Goal: Check status: Check status

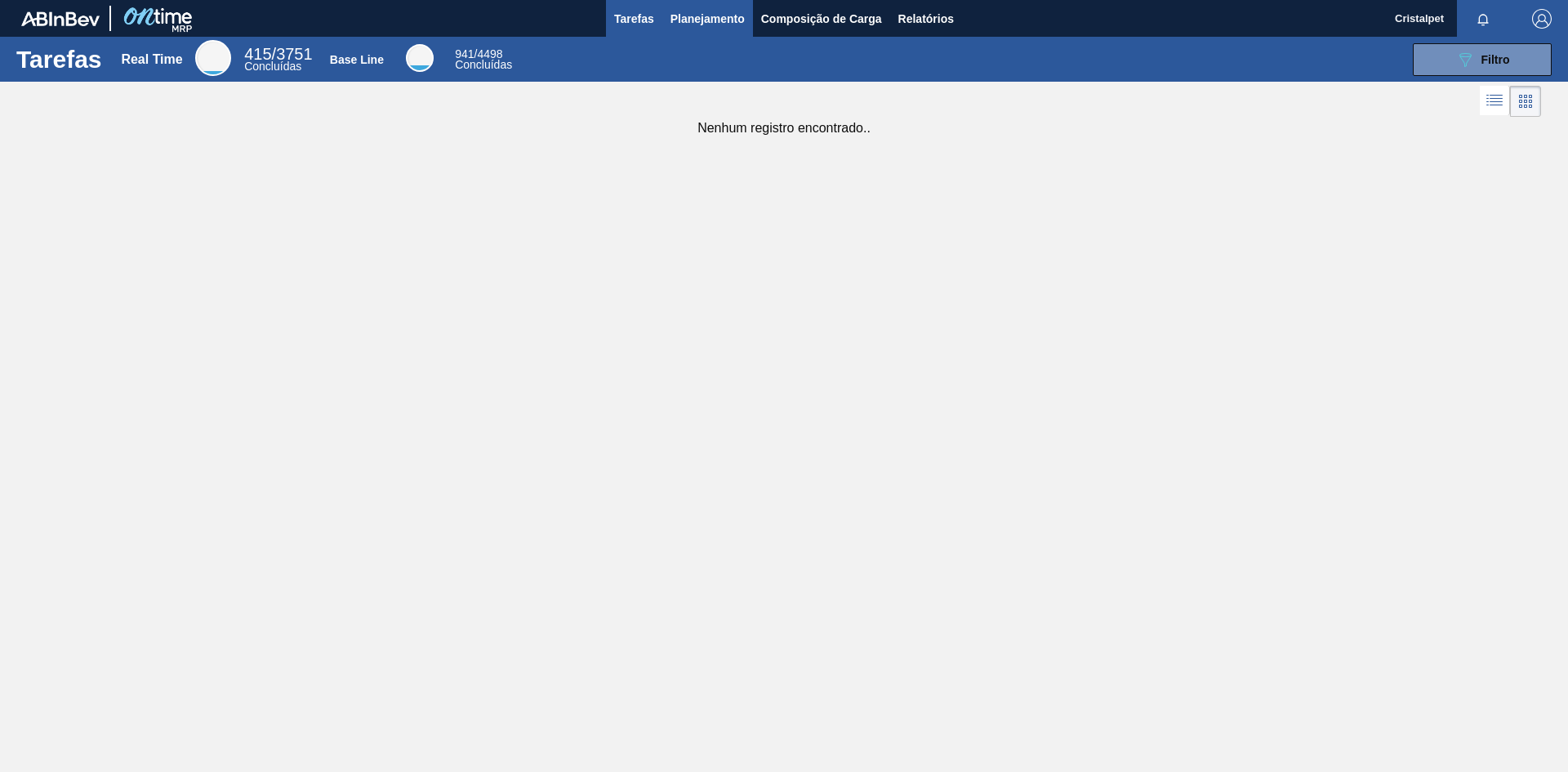
click at [686, 21] on span "Planejamento" at bounding box center [708, 18] width 75 height 20
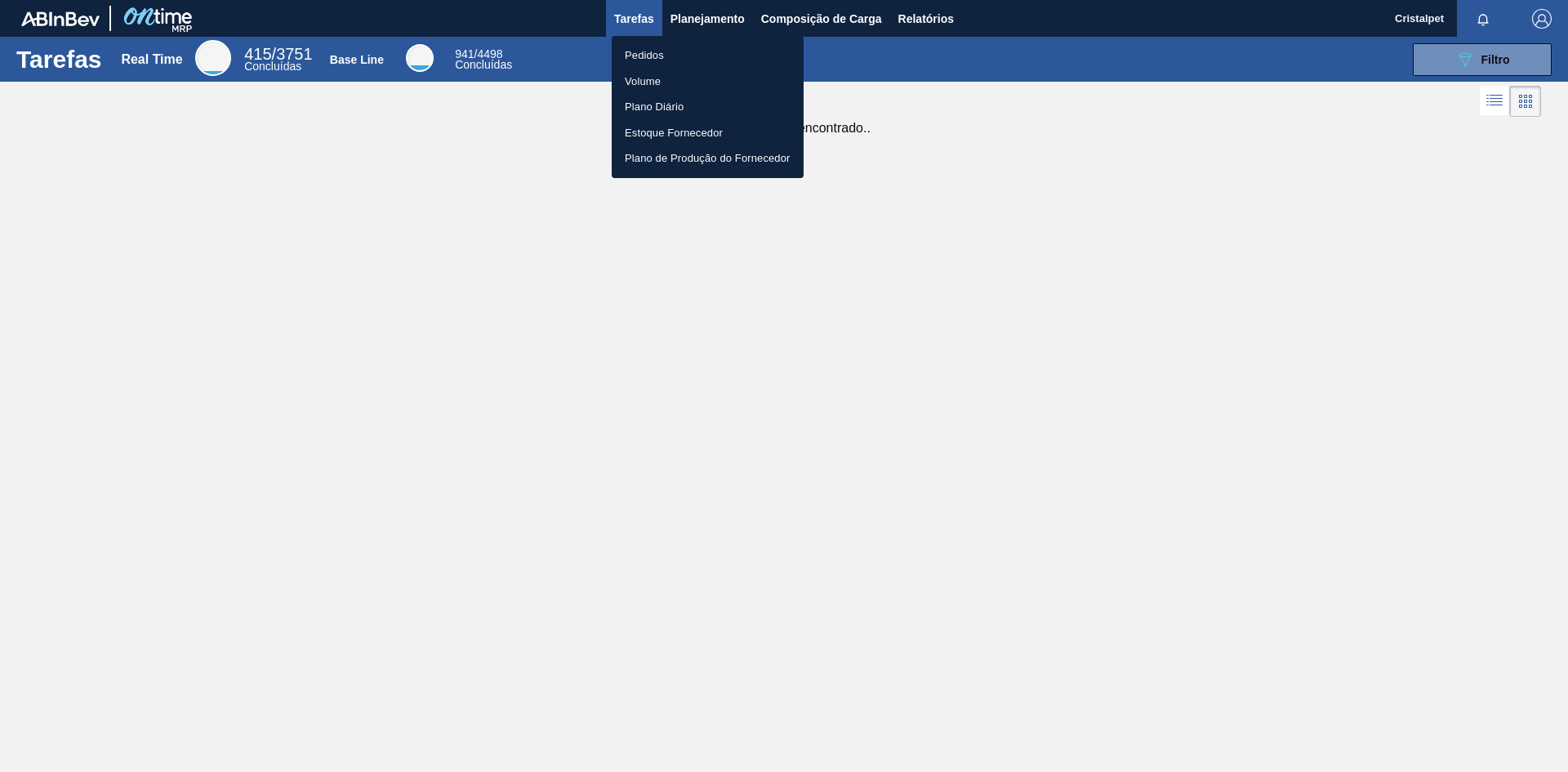
click at [647, 56] on li "Pedidos" at bounding box center [707, 56] width 192 height 26
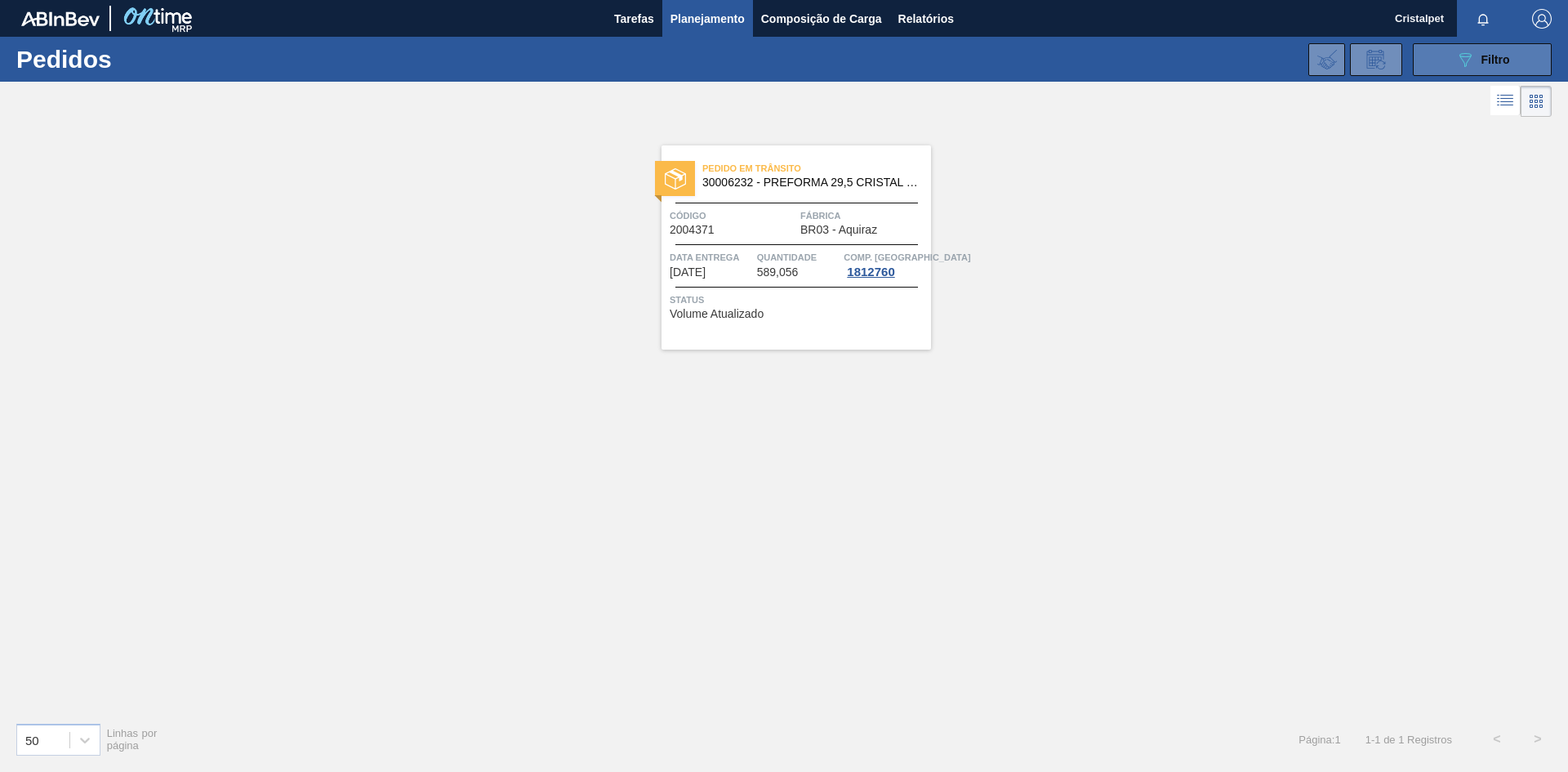
click at [1508, 59] on span "Filtro" at bounding box center [1496, 59] width 29 height 13
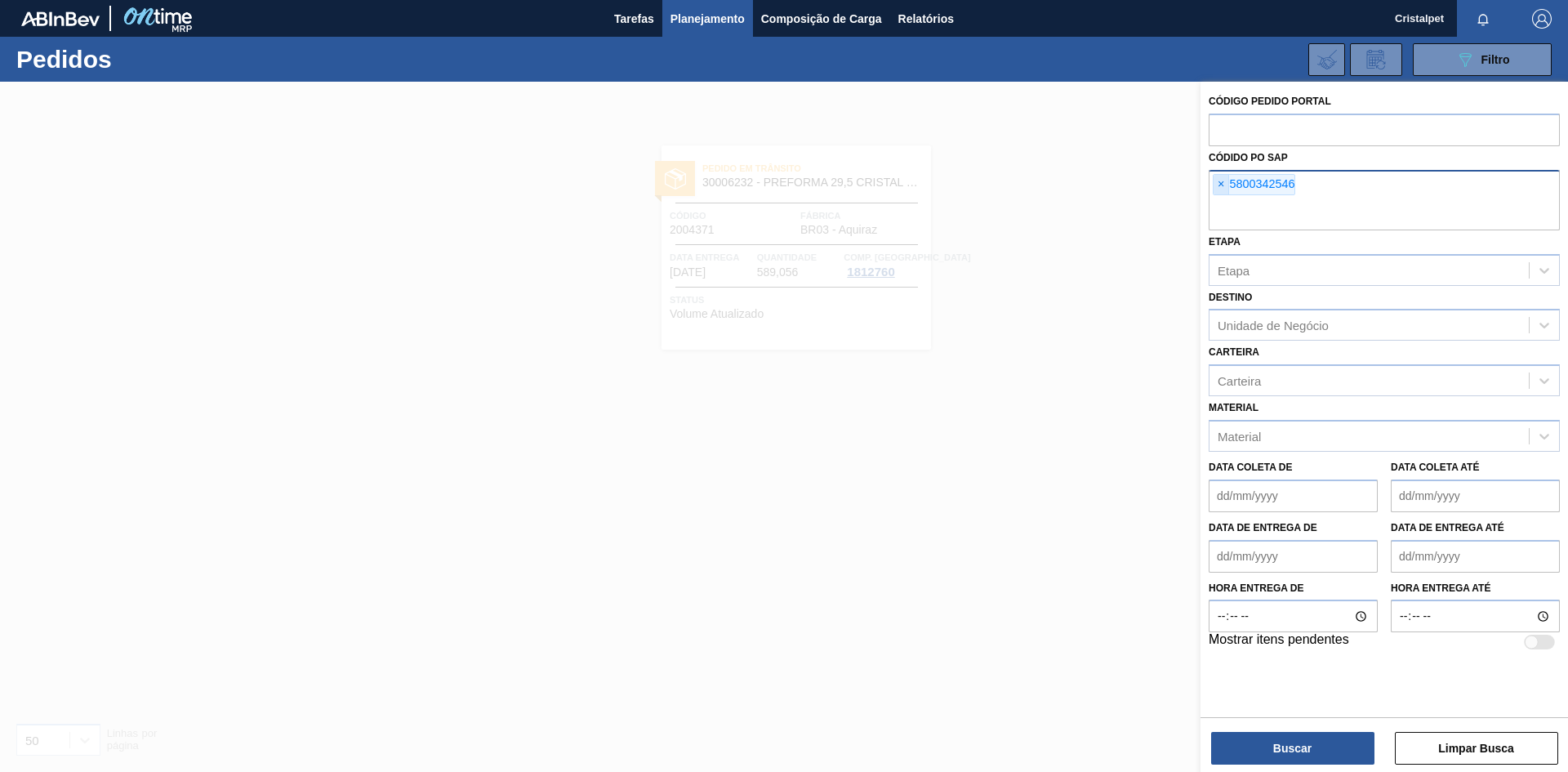
click at [1219, 183] on span "×" at bounding box center [1222, 185] width 16 height 20
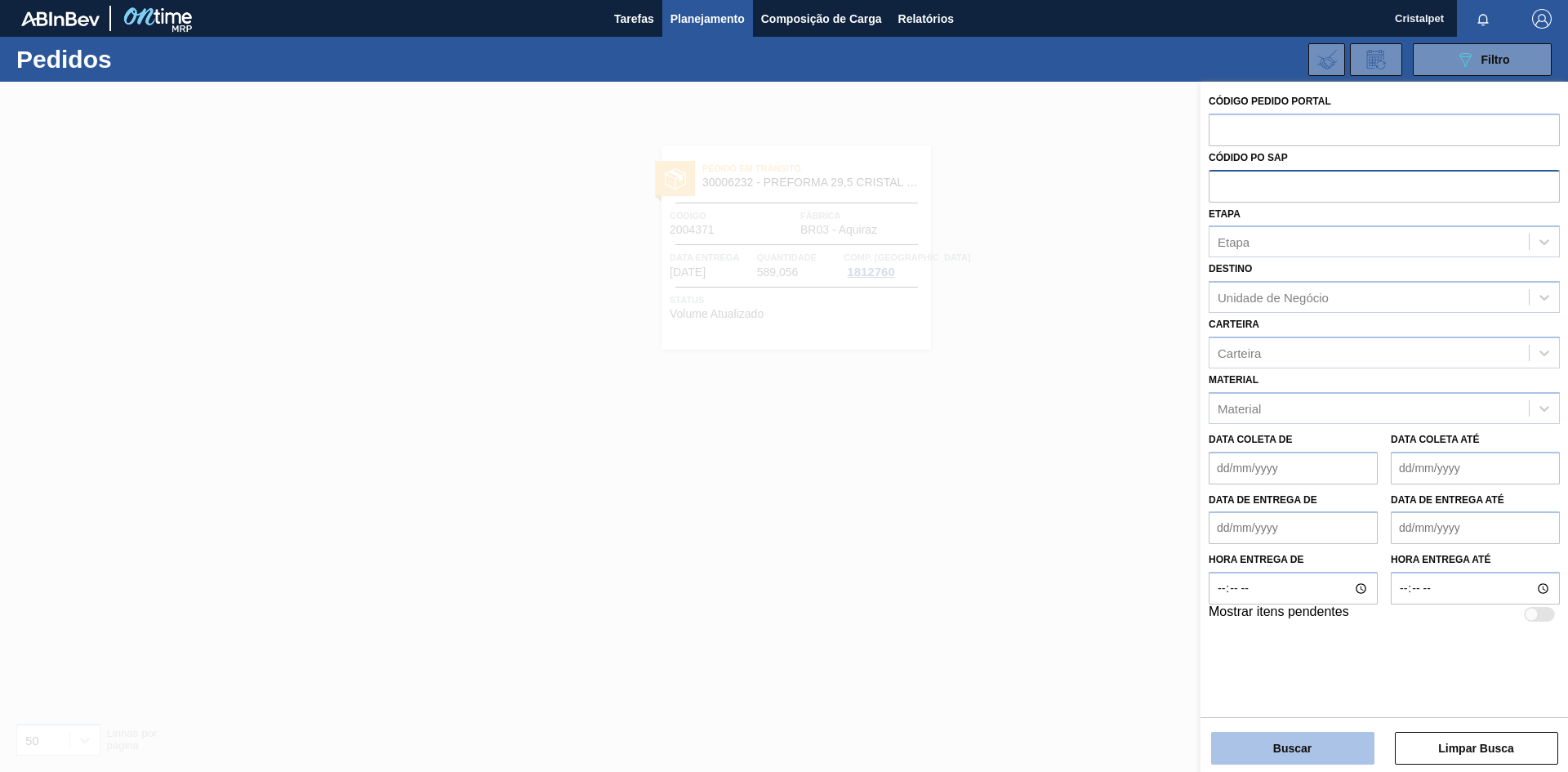
click at [1326, 748] on button "Buscar" at bounding box center [1293, 749] width 163 height 33
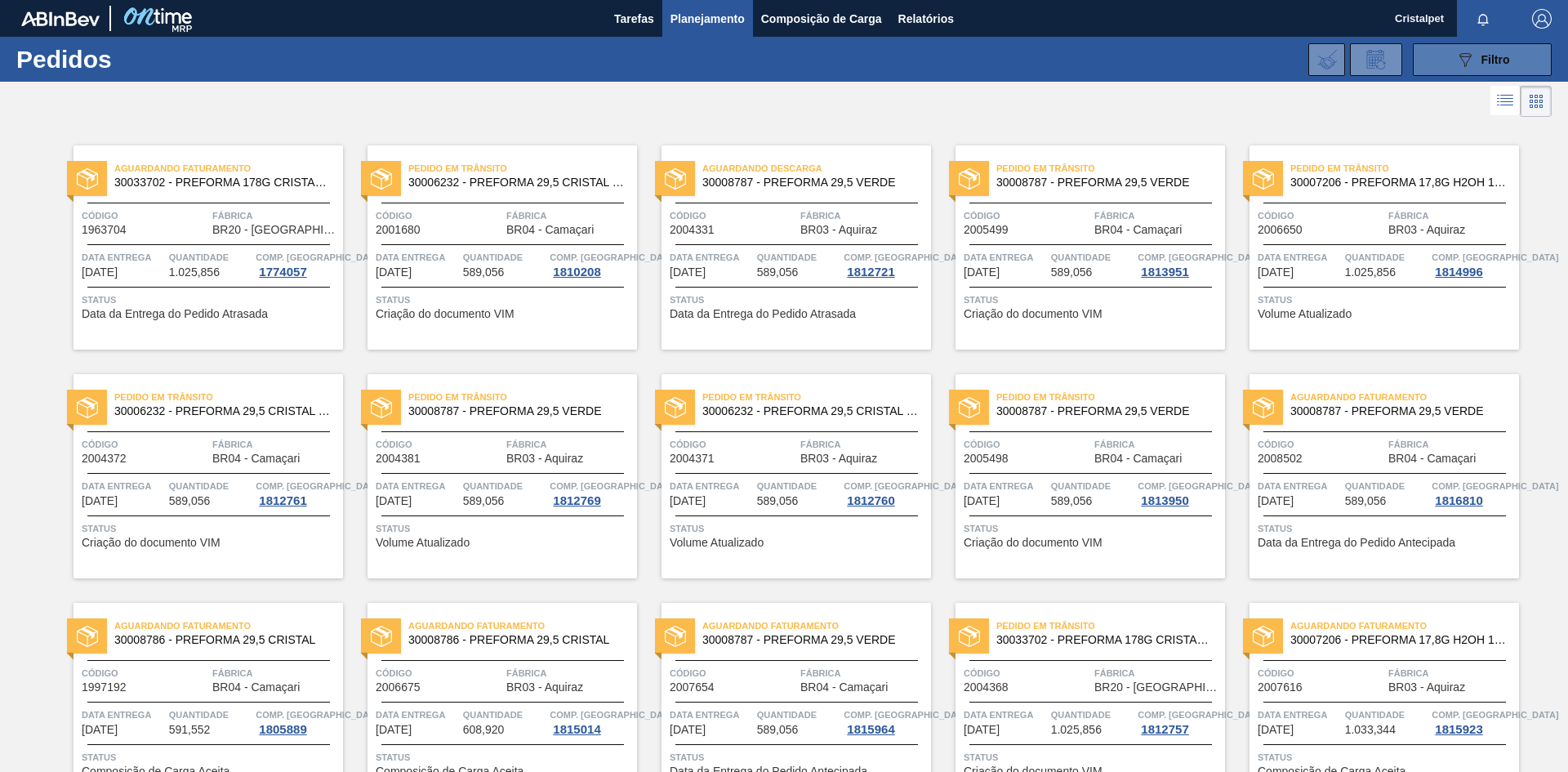
click at [1475, 61] on div "089F7B8B-B2A5-4AFE-B5C0-19BA573D28AC Filtro" at bounding box center [1482, 59] width 55 height 20
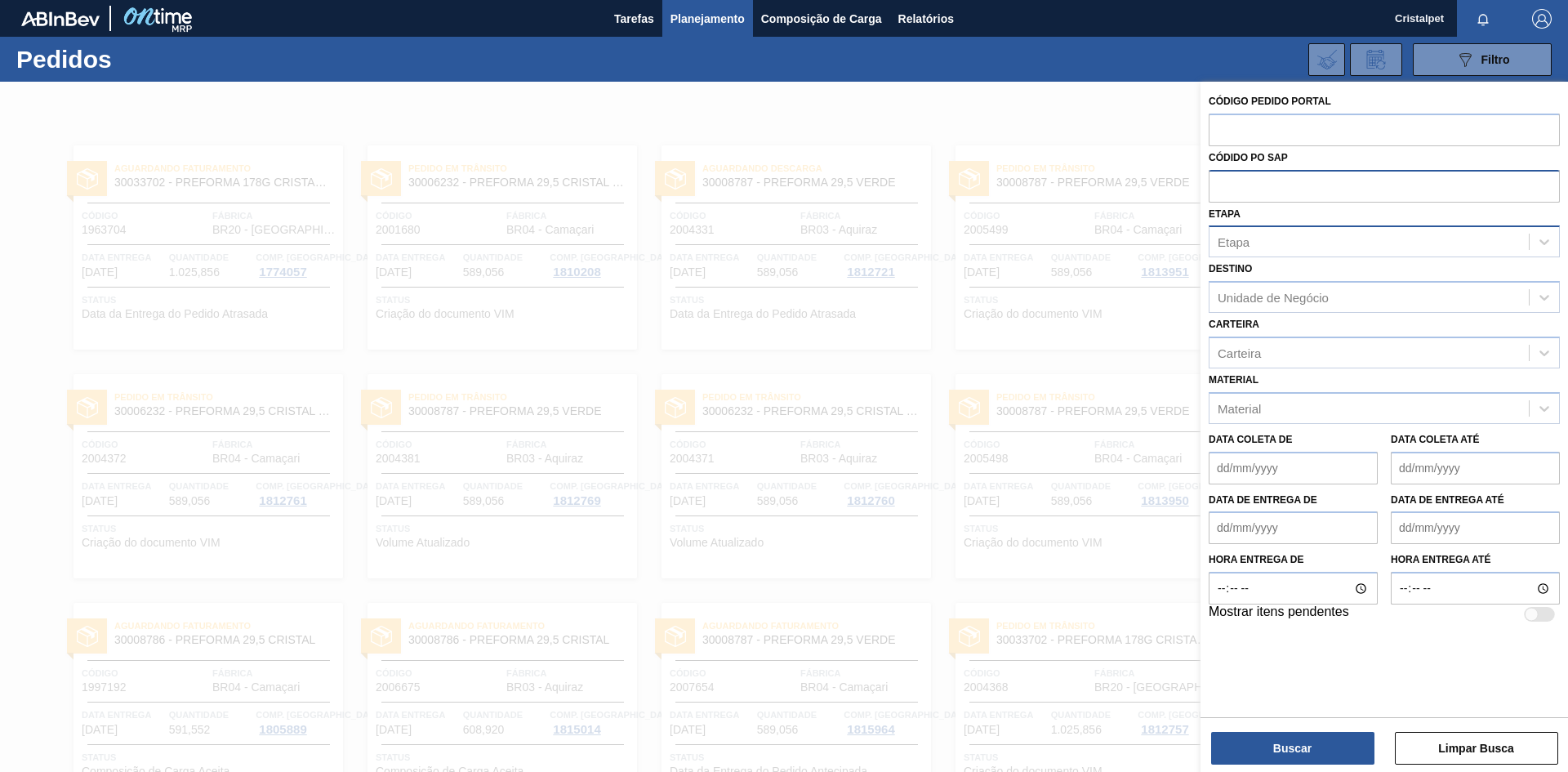
click at [1261, 241] on div "Etapa" at bounding box center [1369, 242] width 319 height 23
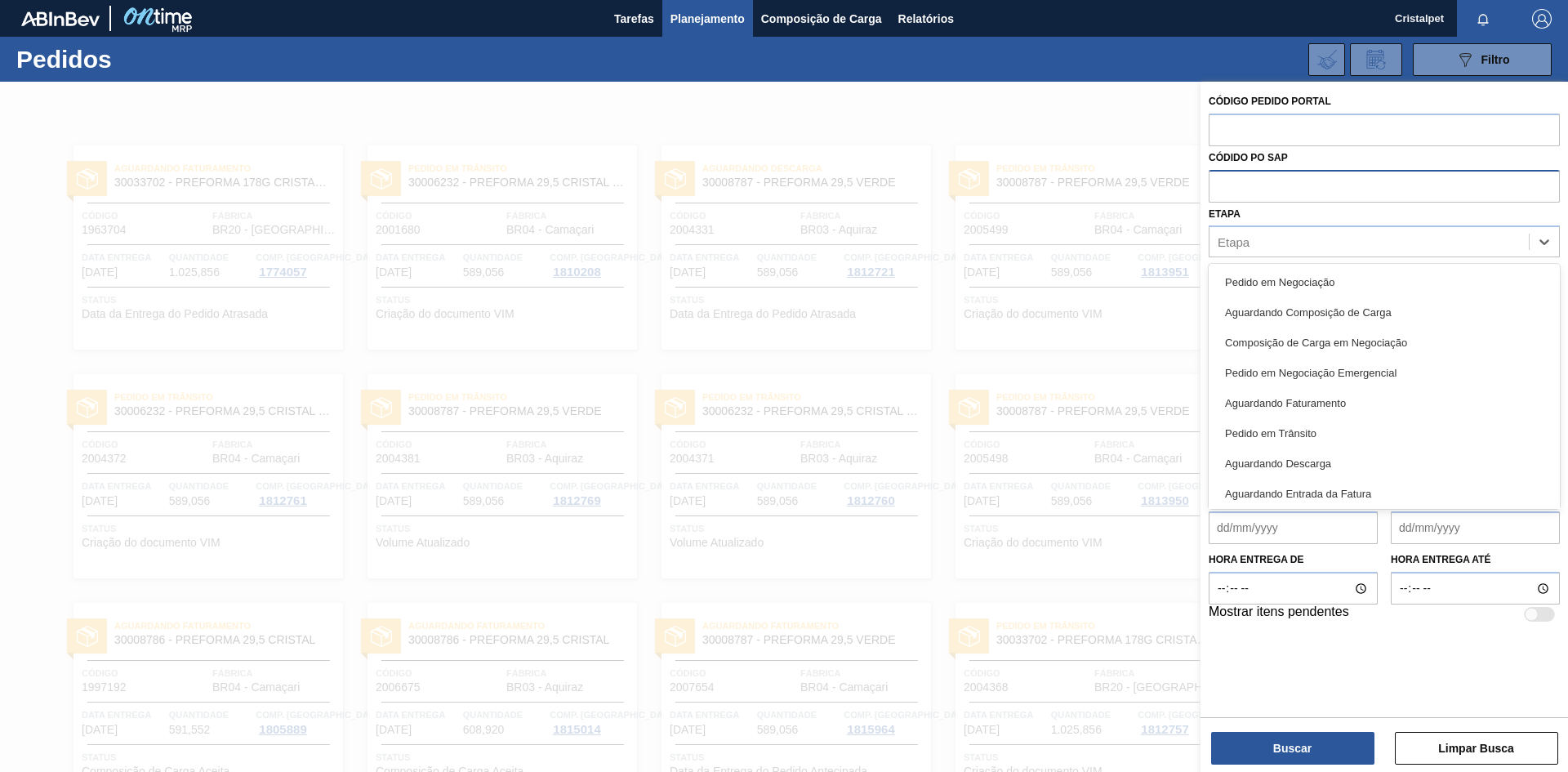
click at [1286, 183] on input "text" at bounding box center [1384, 186] width 351 height 31
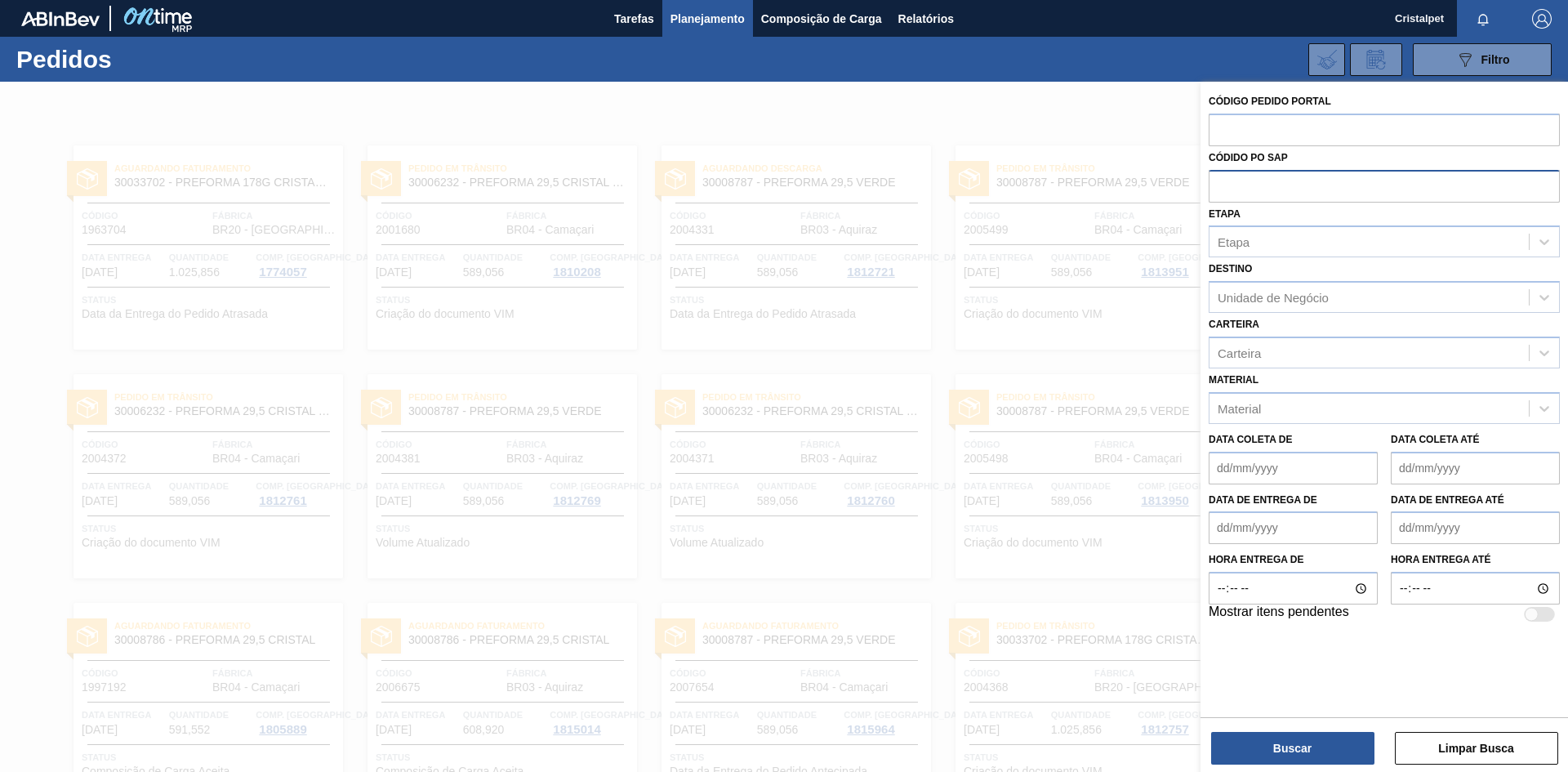
paste input "5800346734"
type input "5800346734"
click at [1303, 748] on button "Buscar" at bounding box center [1293, 749] width 163 height 33
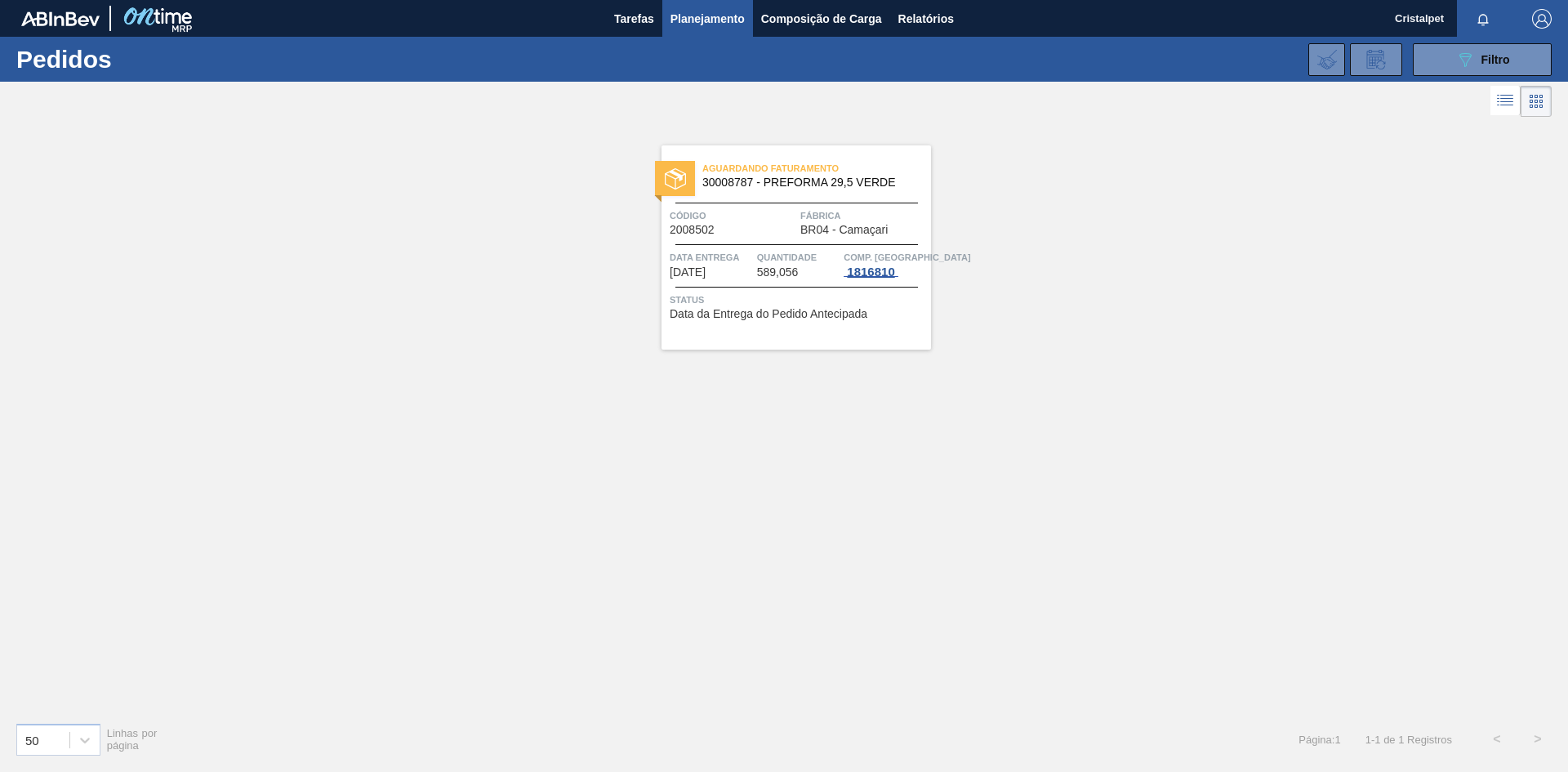
click at [882, 274] on div "1816810" at bounding box center [871, 272] width 54 height 13
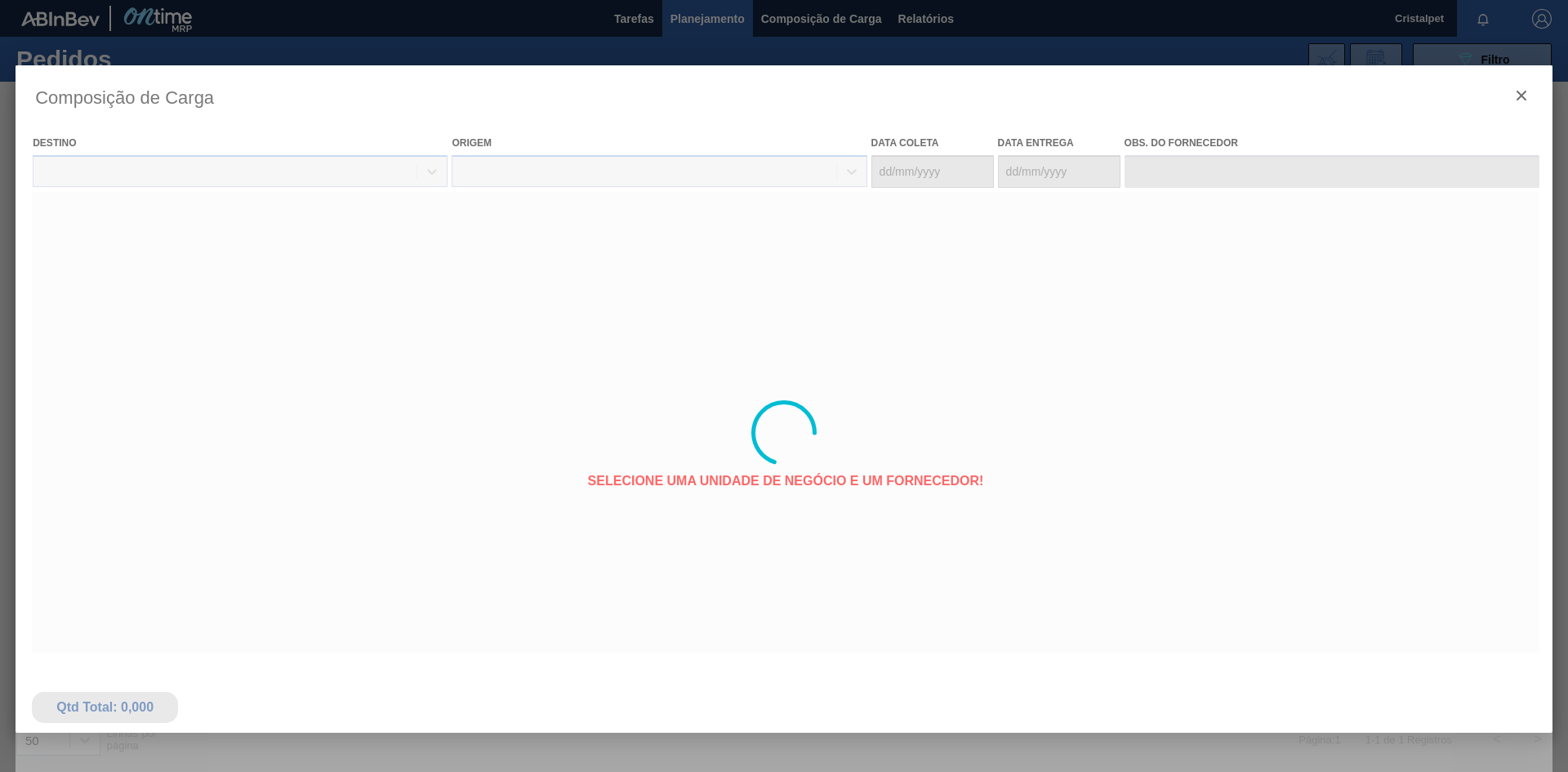
type coleta "[DATE]"
type entrega "[DATE]"
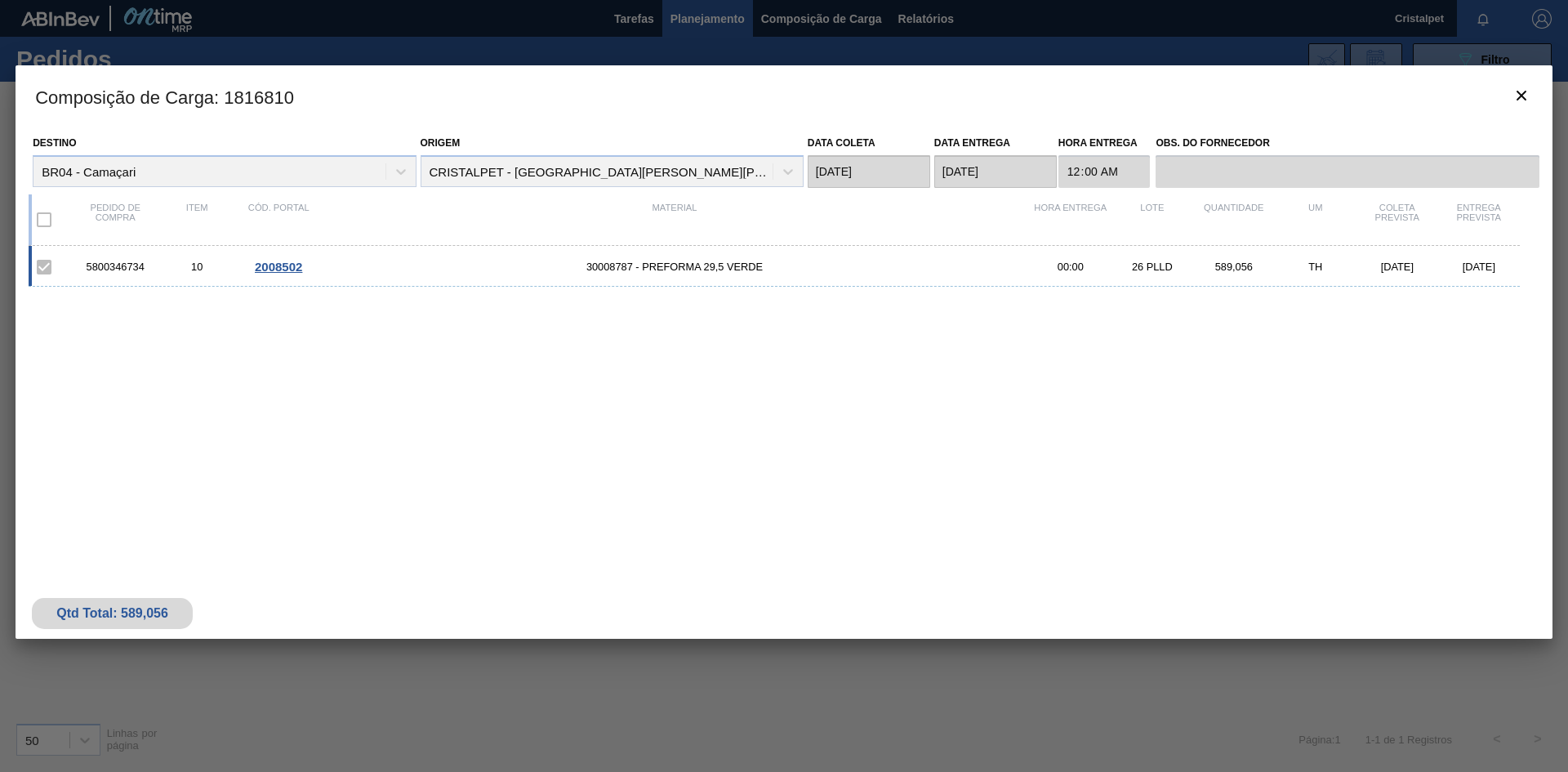
click at [870, 523] on div "5800346734 10 2008502 30008787 - PREFORMA 29,5 VERDE 00:00 26 PLLD 589,056 TH […" at bounding box center [781, 393] width 1505 height 293
click at [1517, 97] on icon "botão de ícone" at bounding box center [1521, 95] width 20 height 20
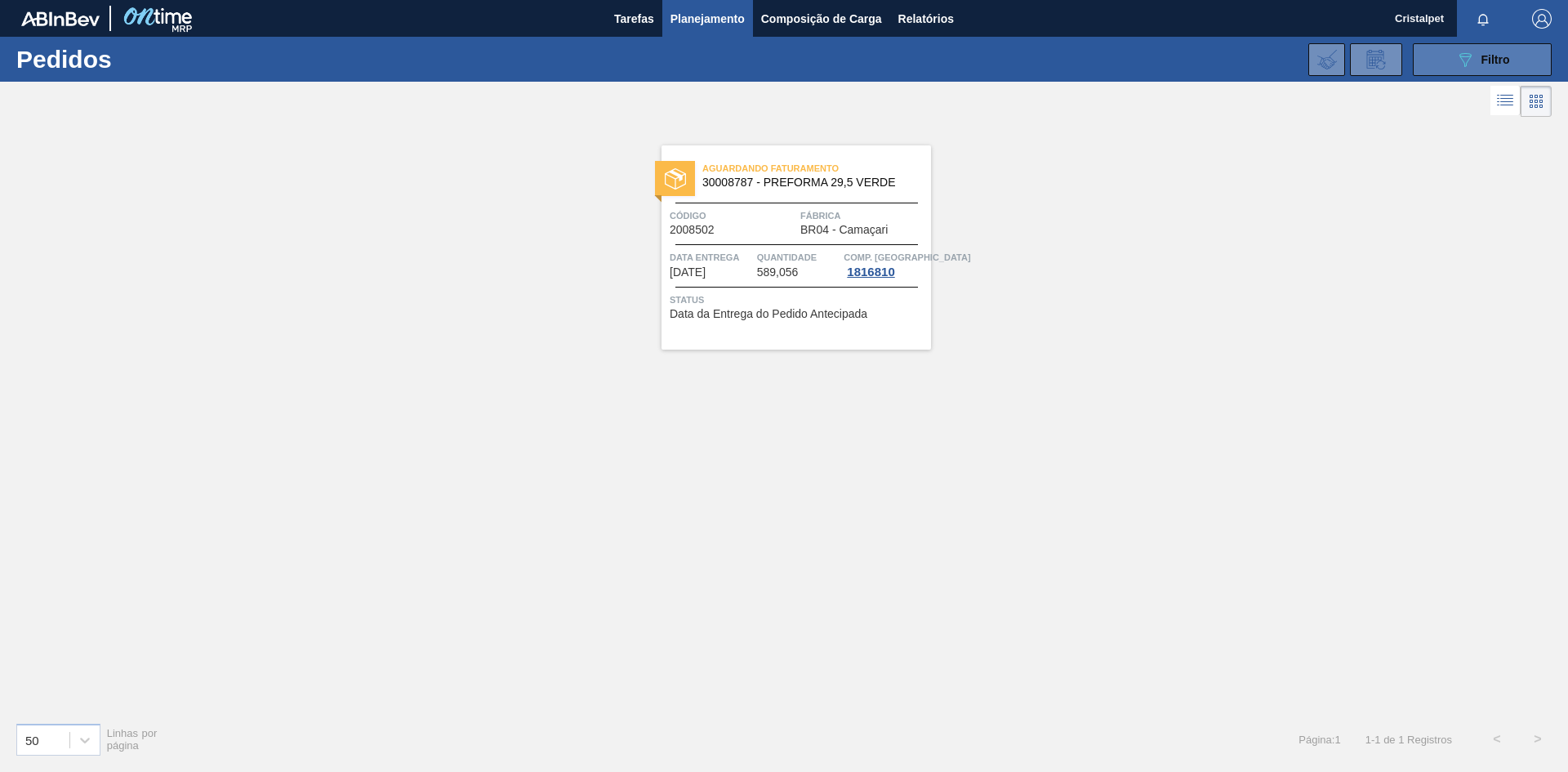
click at [1491, 63] on span "Filtro" at bounding box center [1496, 59] width 29 height 13
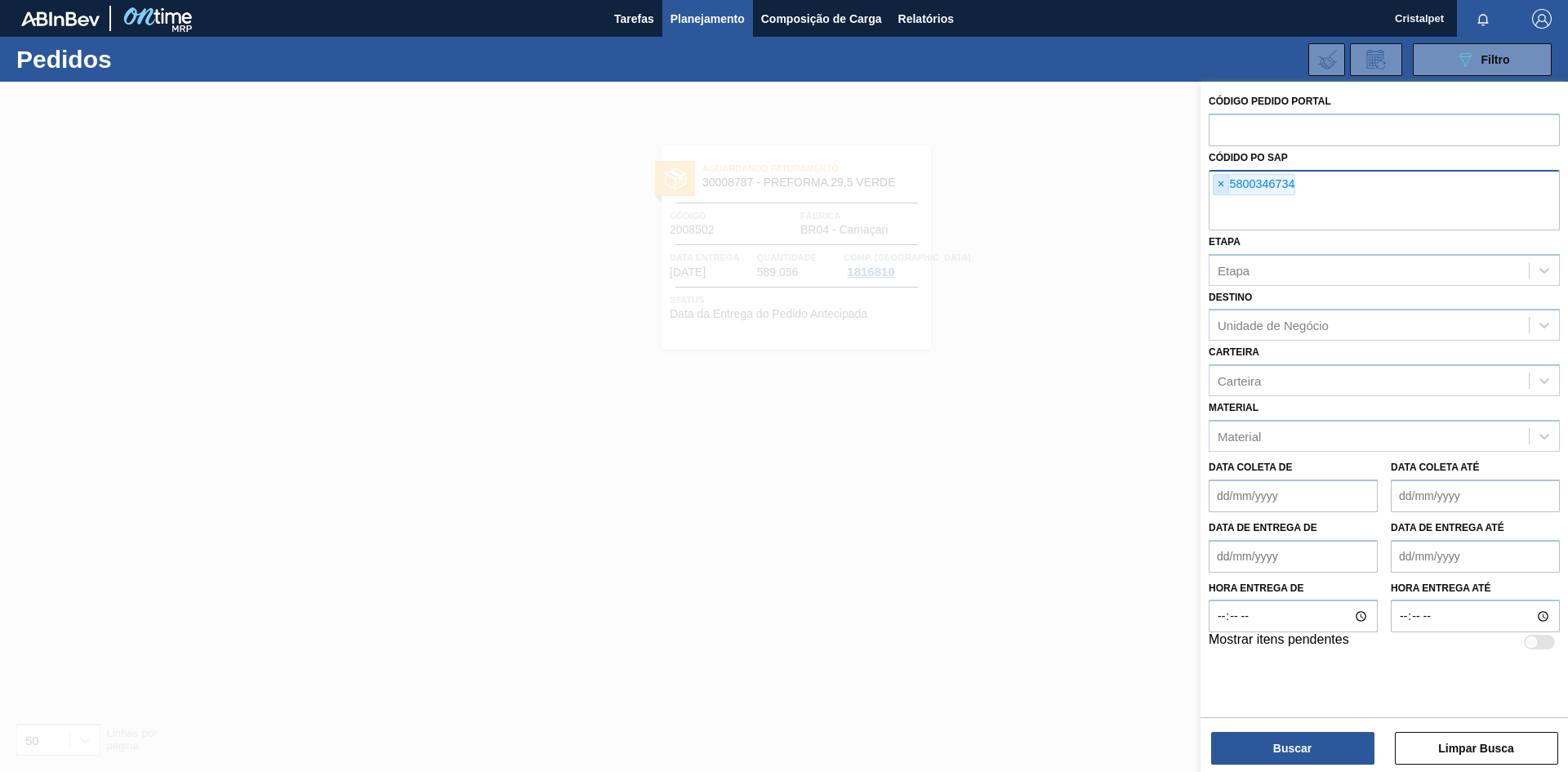
click at [1219, 181] on span "×" at bounding box center [1222, 185] width 16 height 20
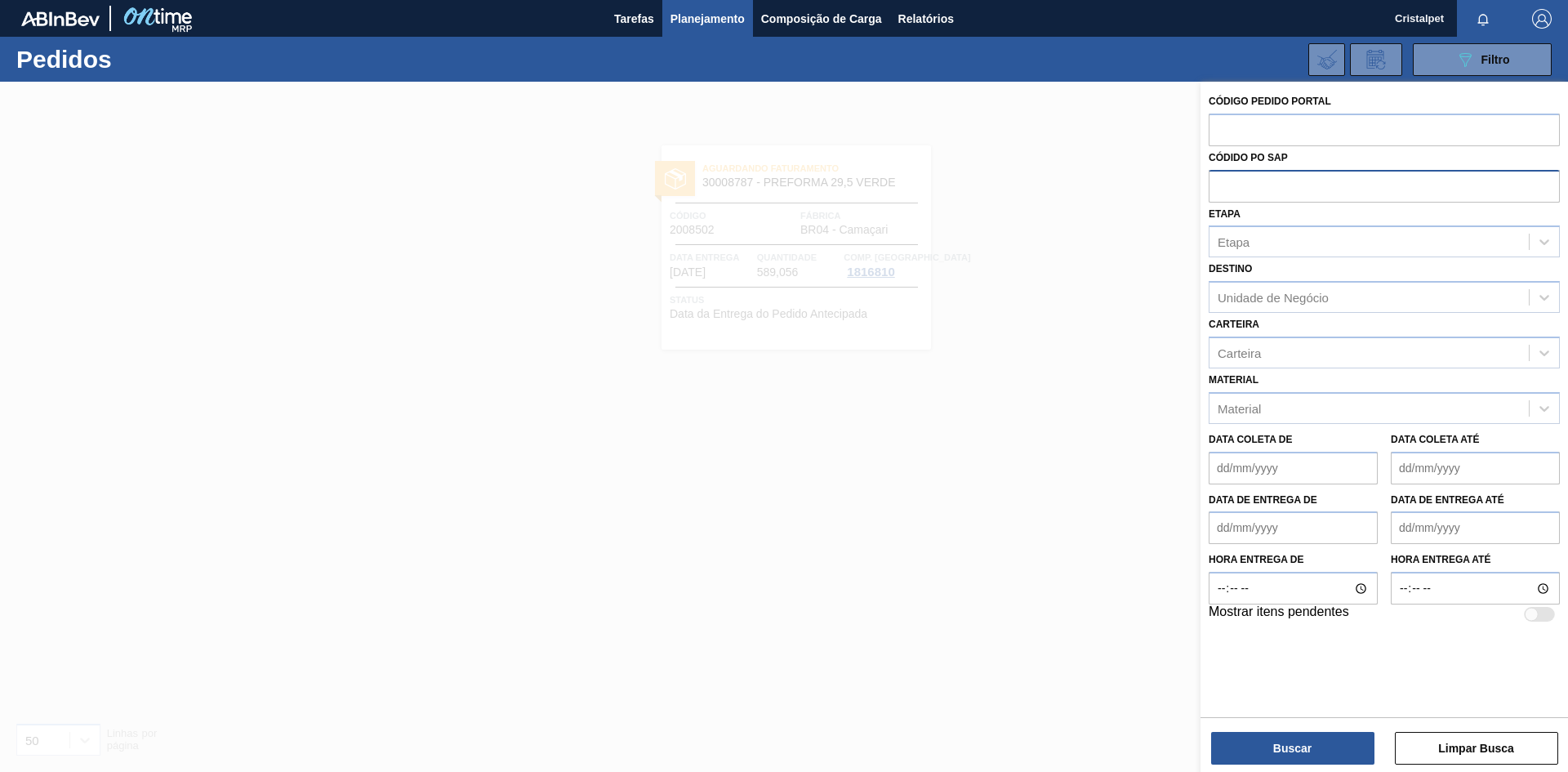
paste input "5800335348"
type input "5800335348"
click at [1308, 742] on button "Buscar" at bounding box center [1293, 749] width 163 height 33
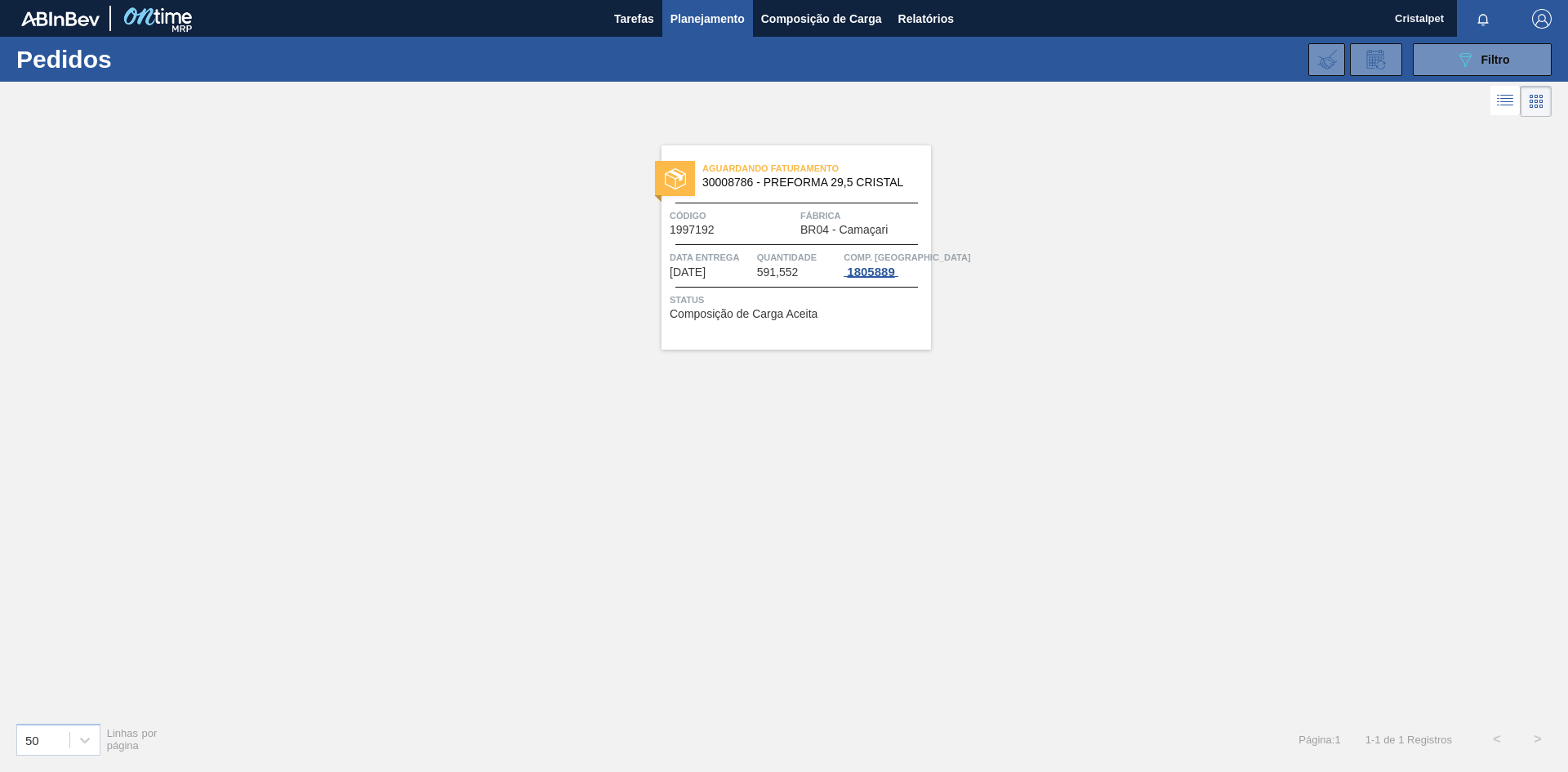
click at [863, 265] on div "1805889" at bounding box center [871, 272] width 54 height 13
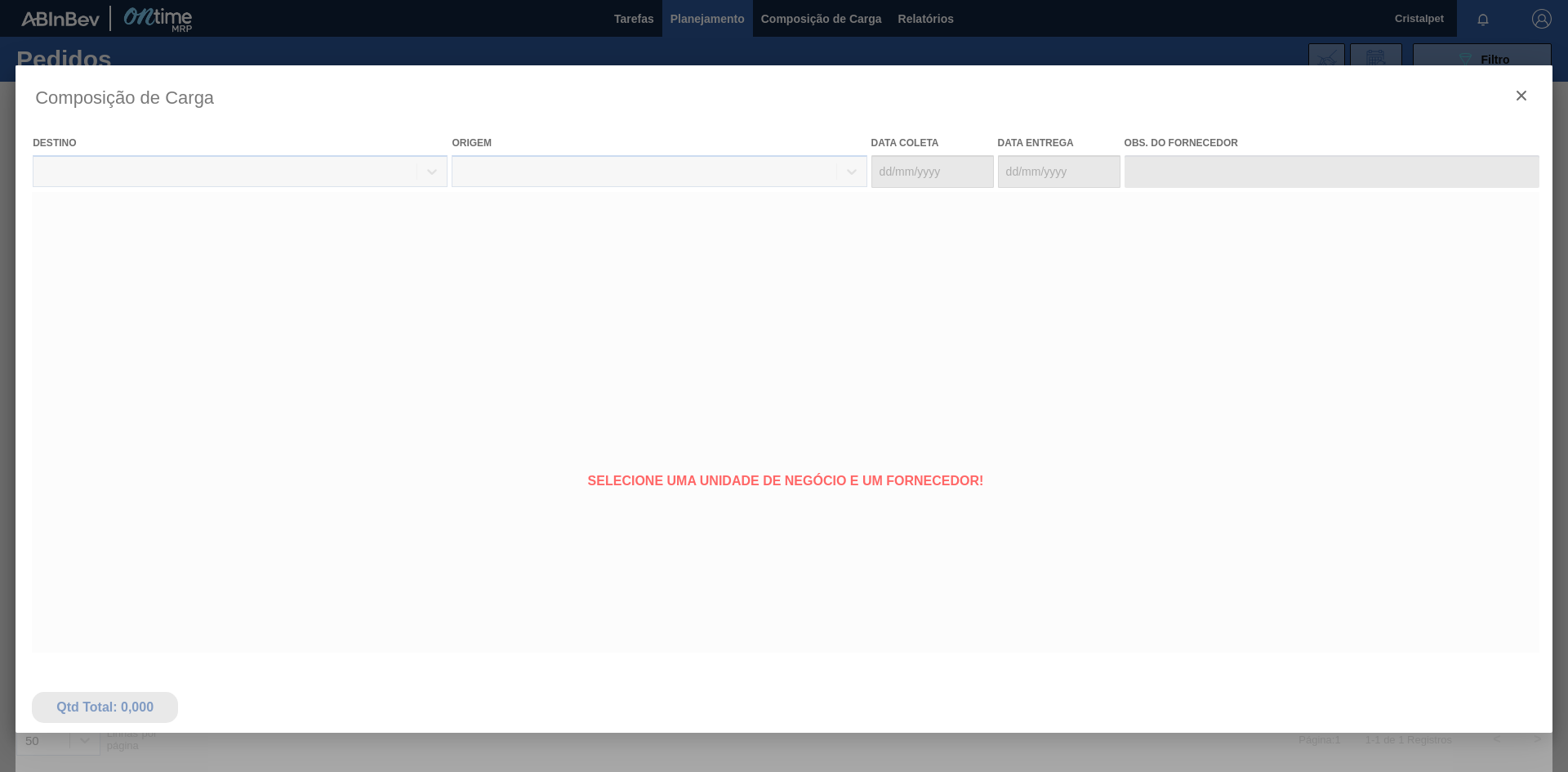
type coleta "[DATE]"
type entrega "[DATE]"
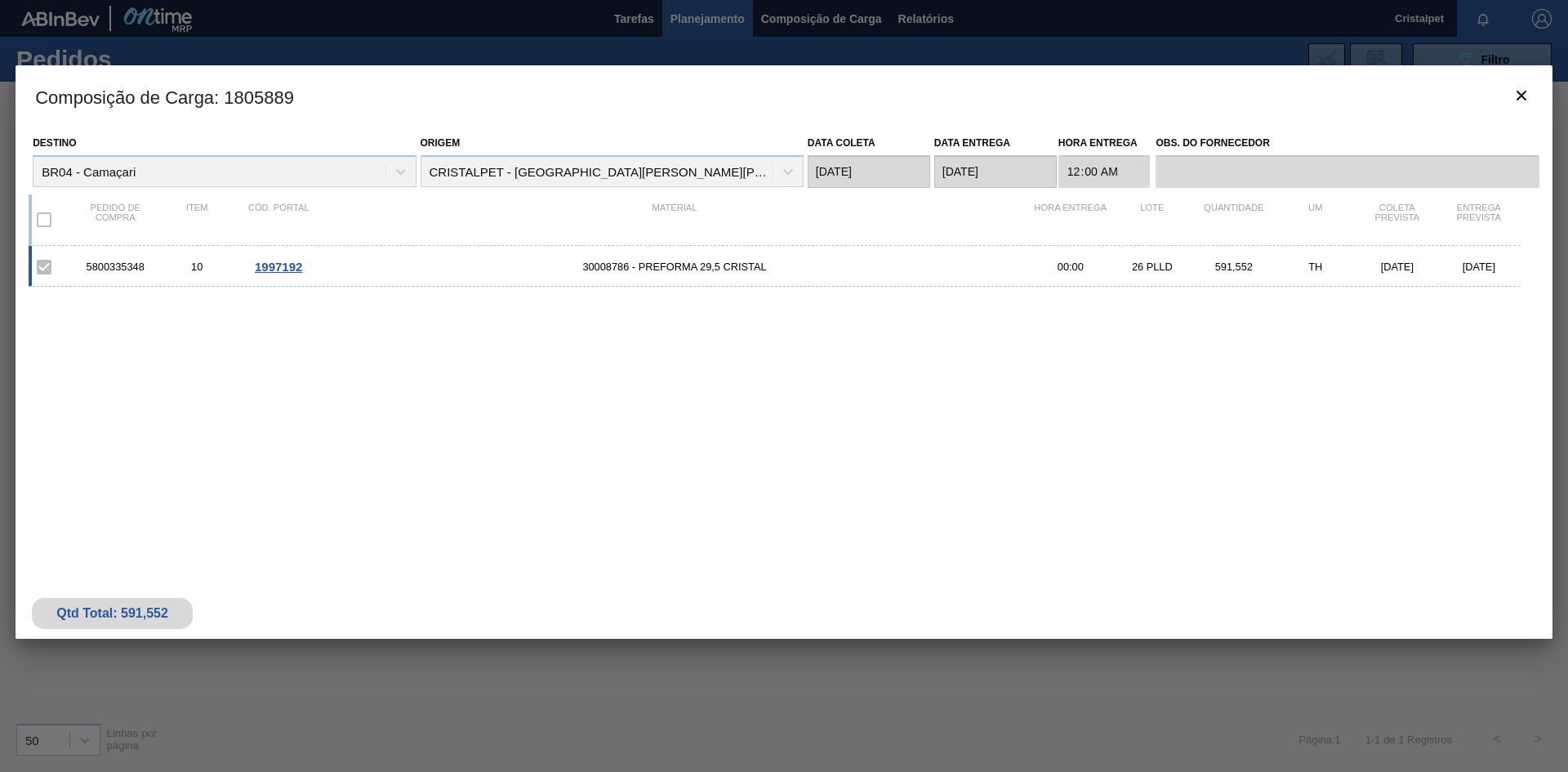
click at [1098, 29] on div at bounding box center [784, 386] width 1568 height 772
